Goal: Navigation & Orientation: Find specific page/section

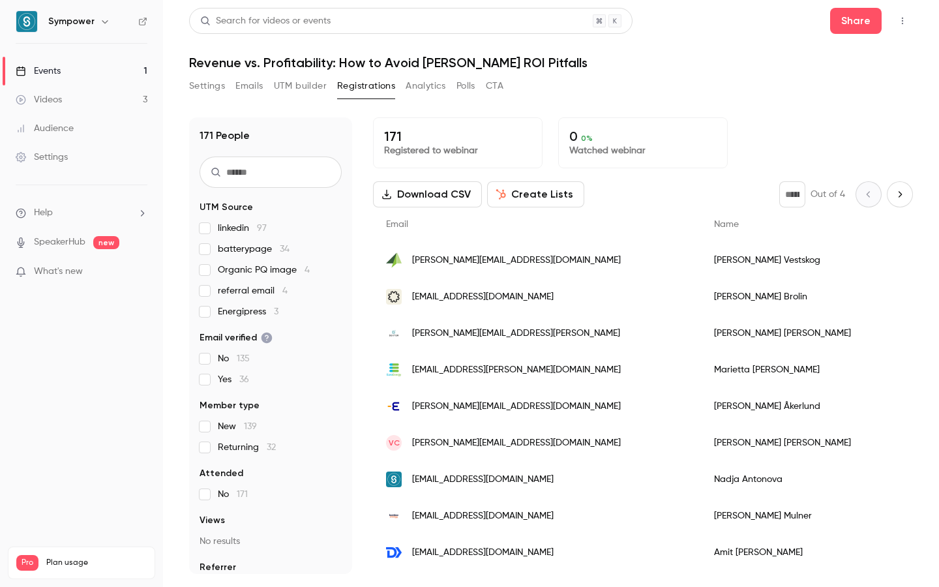
scroll to position [70, 0]
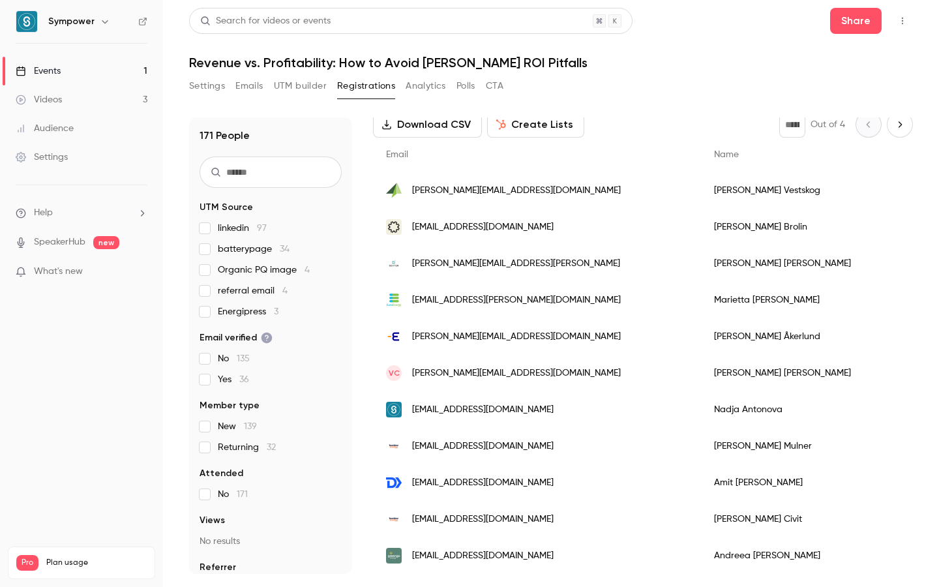
click at [80, 69] on link "Events 1" at bounding box center [81, 71] width 163 height 29
